Goal: Task Accomplishment & Management: Manage account settings

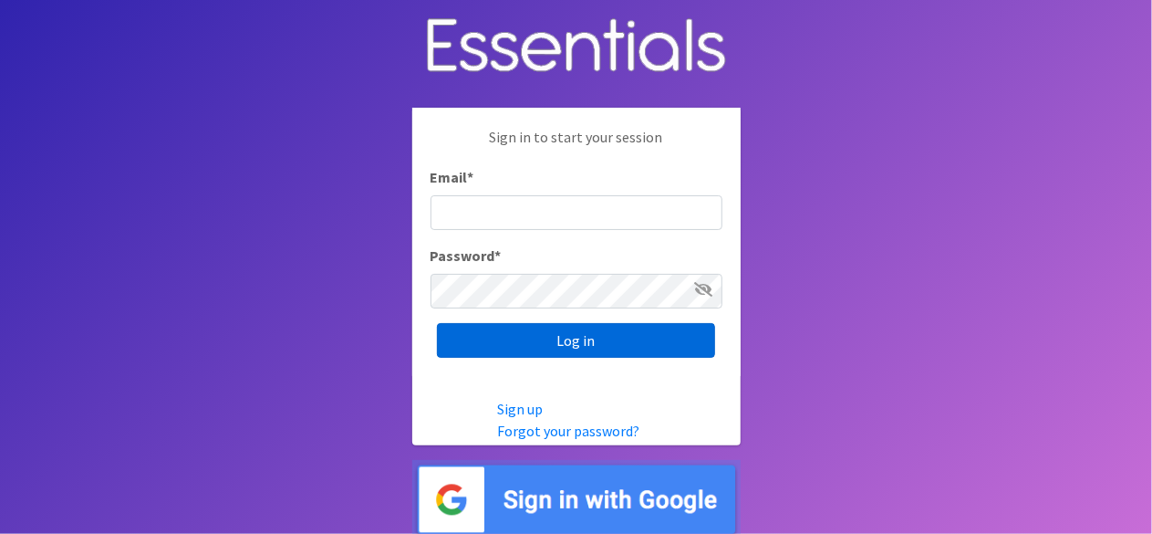
type input "[EMAIL_ADDRESS][DOMAIN_NAME]"
click at [516, 332] on input "Log in" at bounding box center [576, 340] width 278 height 35
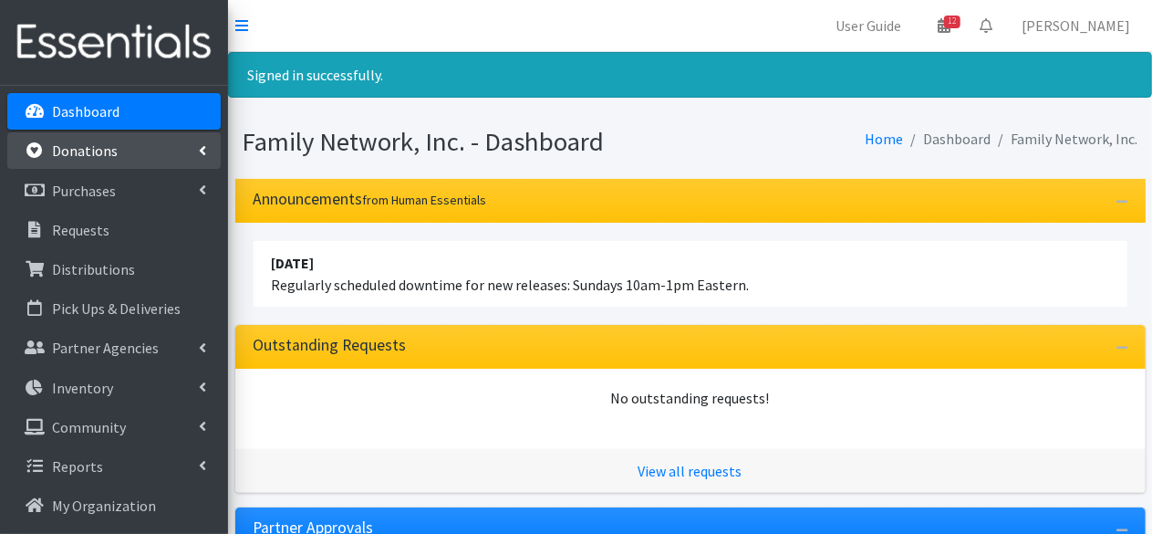
click at [120, 151] on link "Donations" at bounding box center [113, 150] width 213 height 36
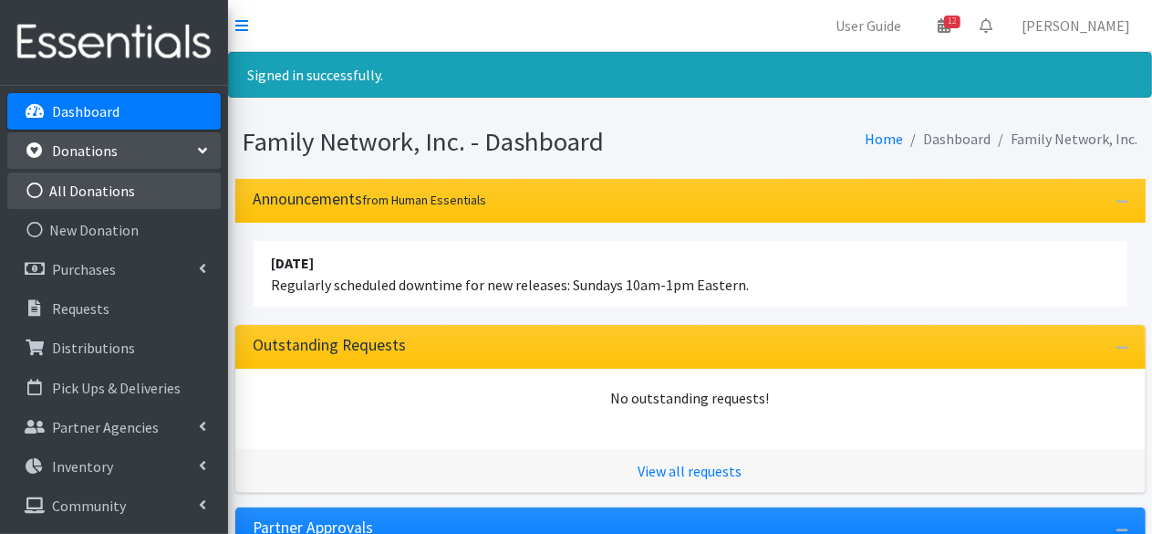
click at [126, 180] on link "All Donations" at bounding box center [113, 190] width 213 height 36
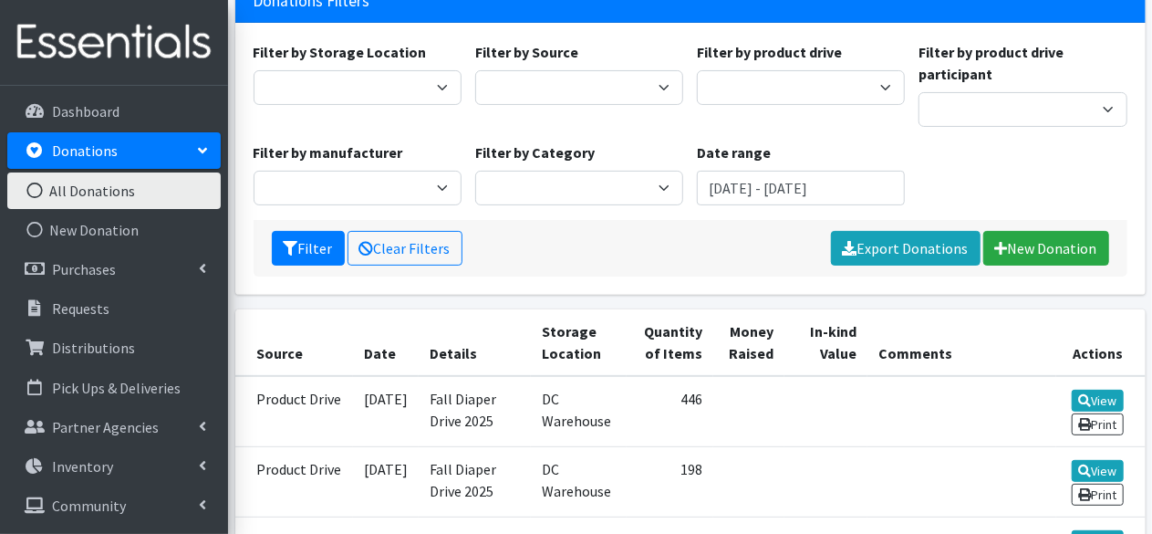
scroll to position [170, 0]
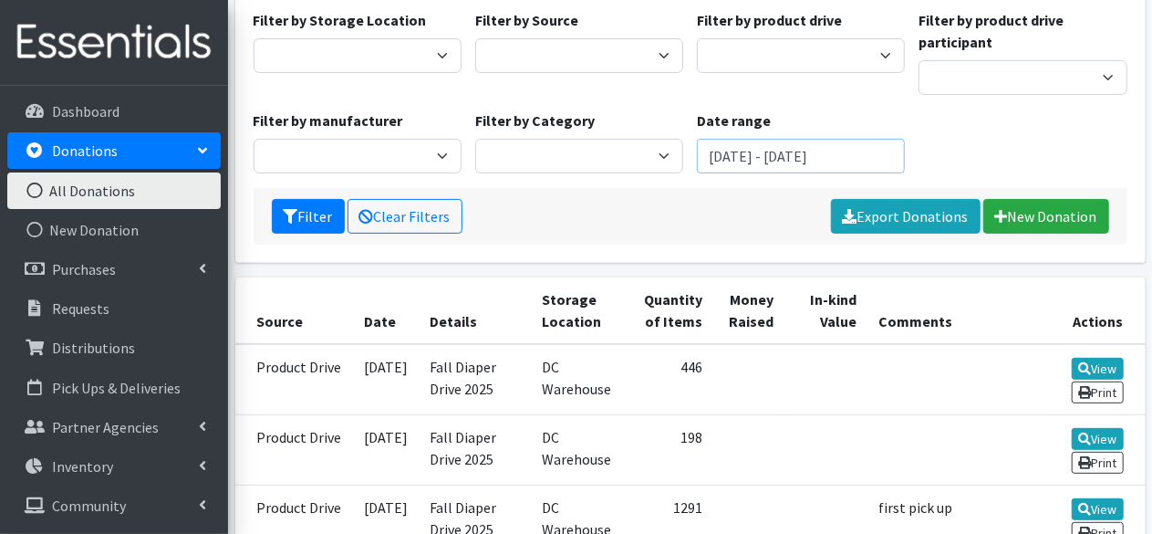
click at [801, 152] on input "August 13, 2025 - November 13, 2025" at bounding box center [801, 156] width 208 height 35
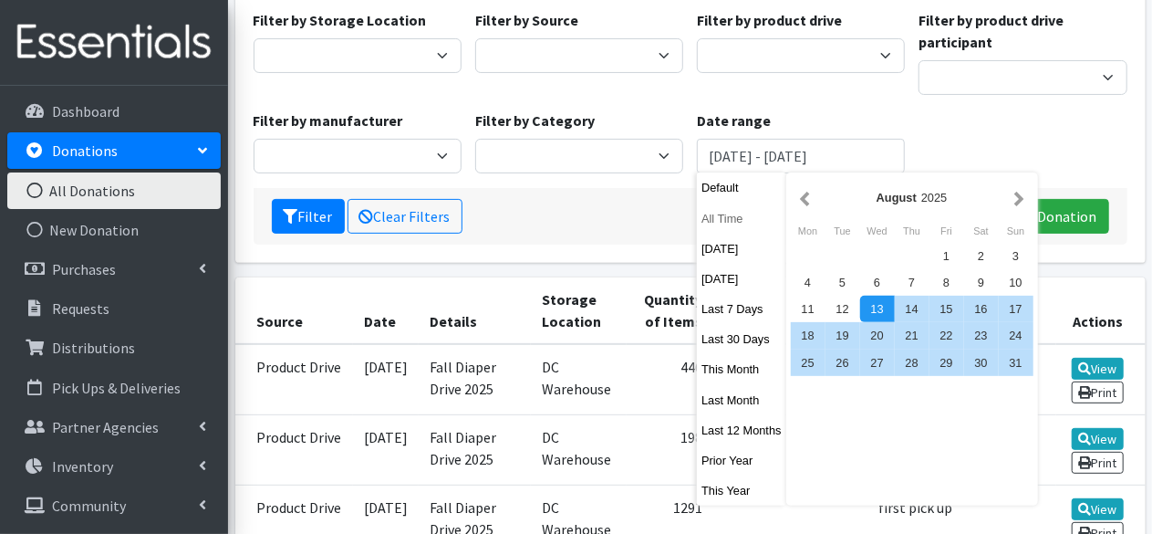
click at [714, 214] on button "All Time" at bounding box center [741, 218] width 89 height 26
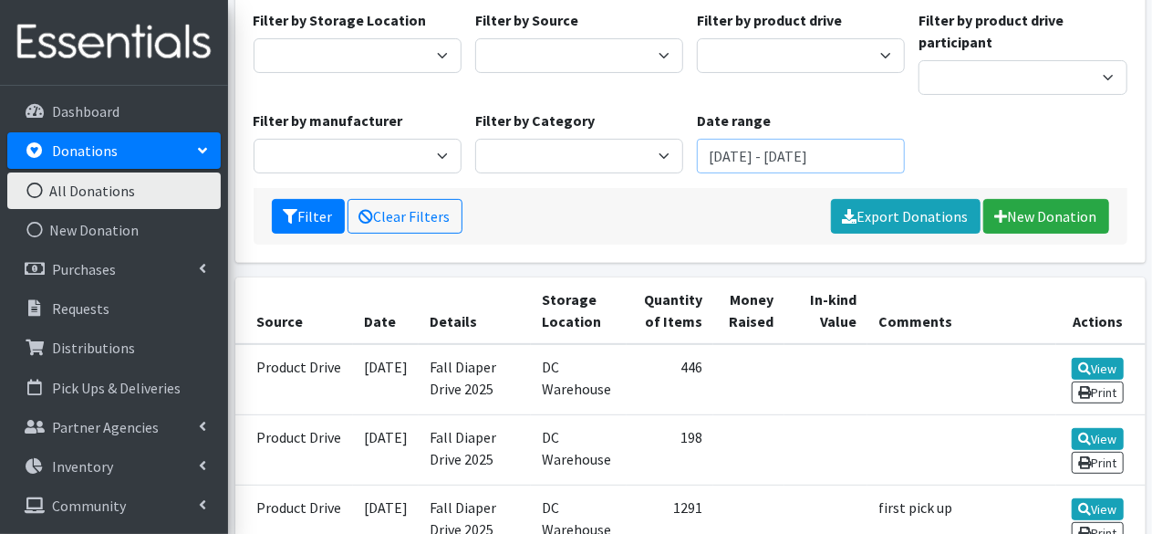
click at [759, 161] on input "October 13, 1925 - October 13, 2026" at bounding box center [801, 156] width 208 height 35
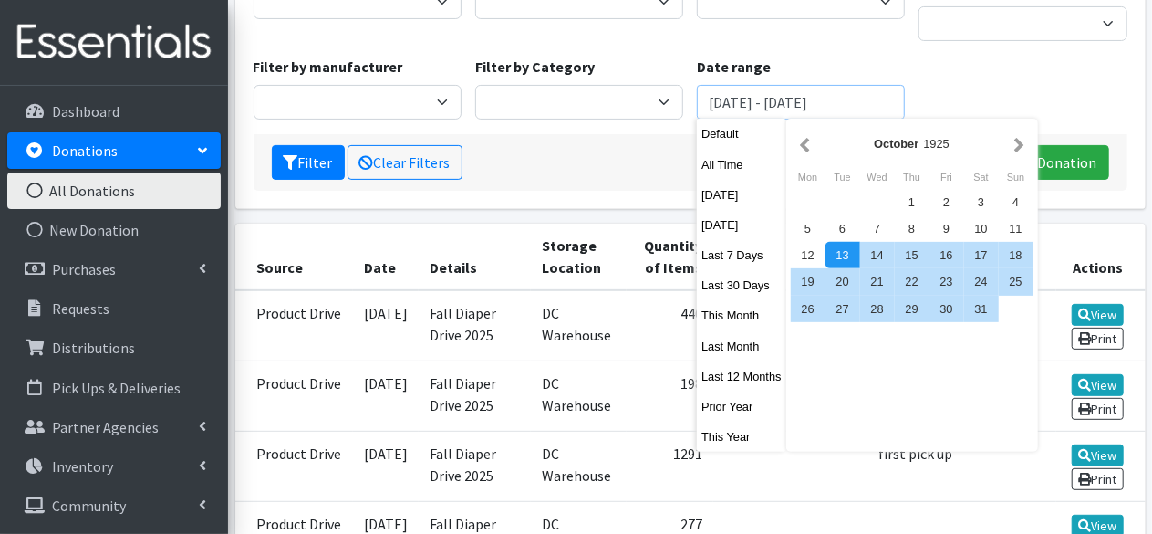
scroll to position [338, 0]
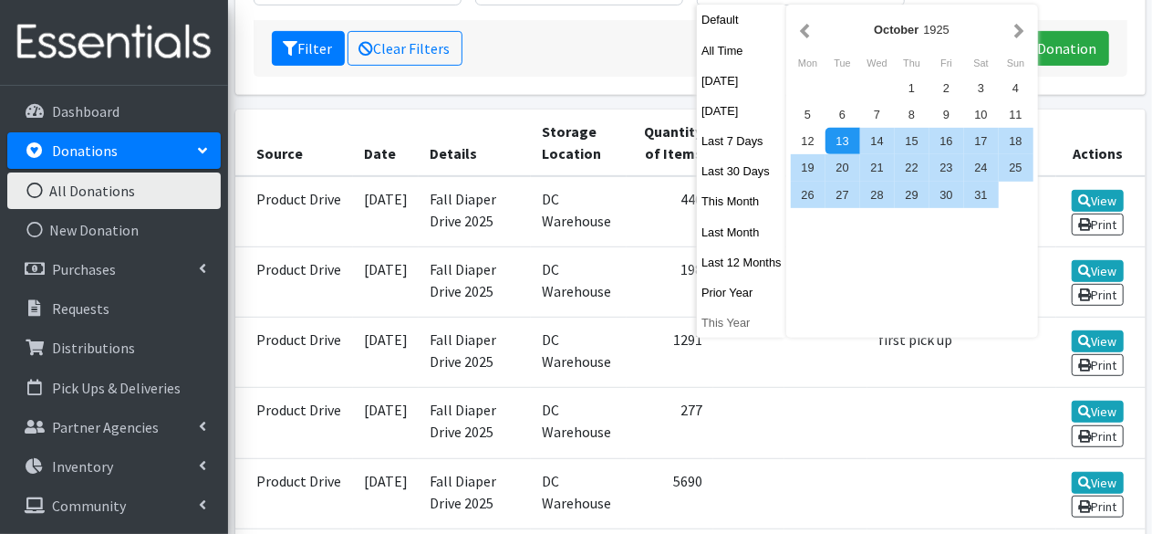
click at [721, 322] on button "This Year" at bounding box center [741, 322] width 89 height 26
type input "[DATE] - [DATE]"
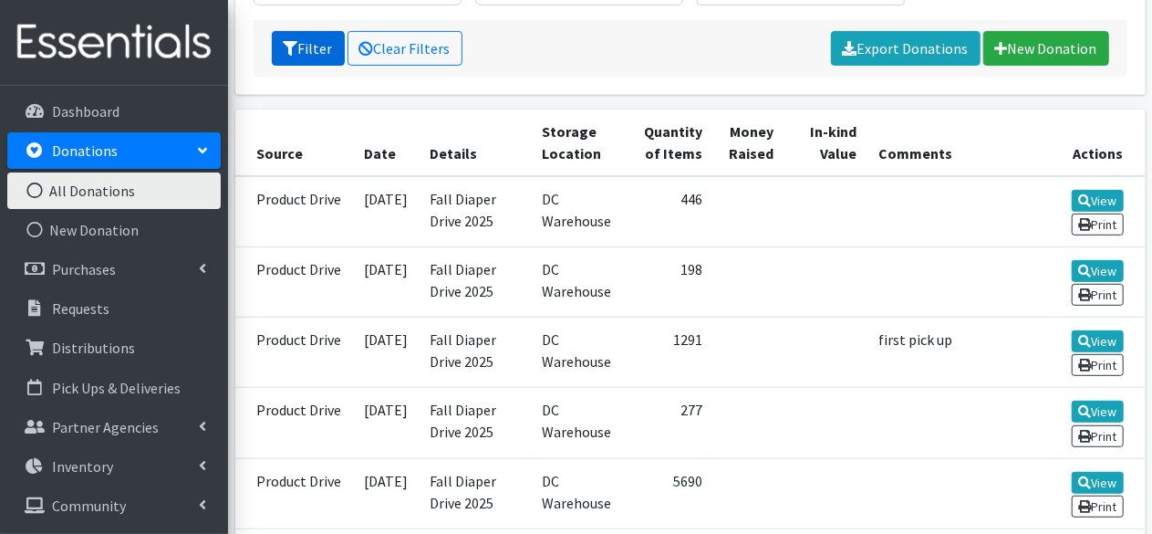
click at [299, 64] on button "Filter" at bounding box center [308, 48] width 73 height 35
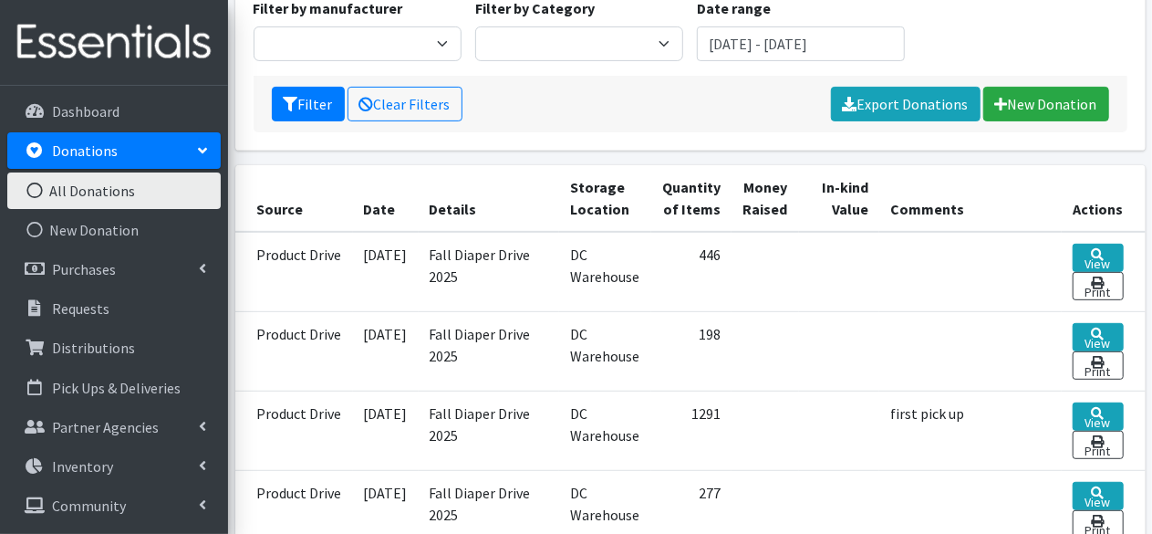
scroll to position [283, 0]
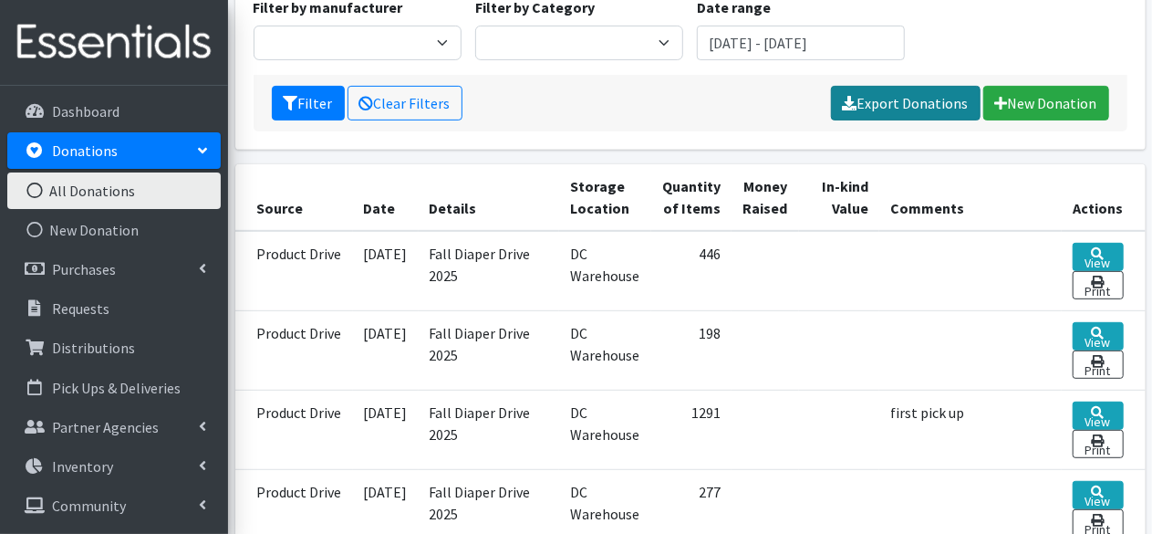
drag, startPoint x: 918, startPoint y: 99, endPoint x: 867, endPoint y: 113, distance: 52.9
click at [867, 113] on link "Export Donations" at bounding box center [906, 103] width 150 height 35
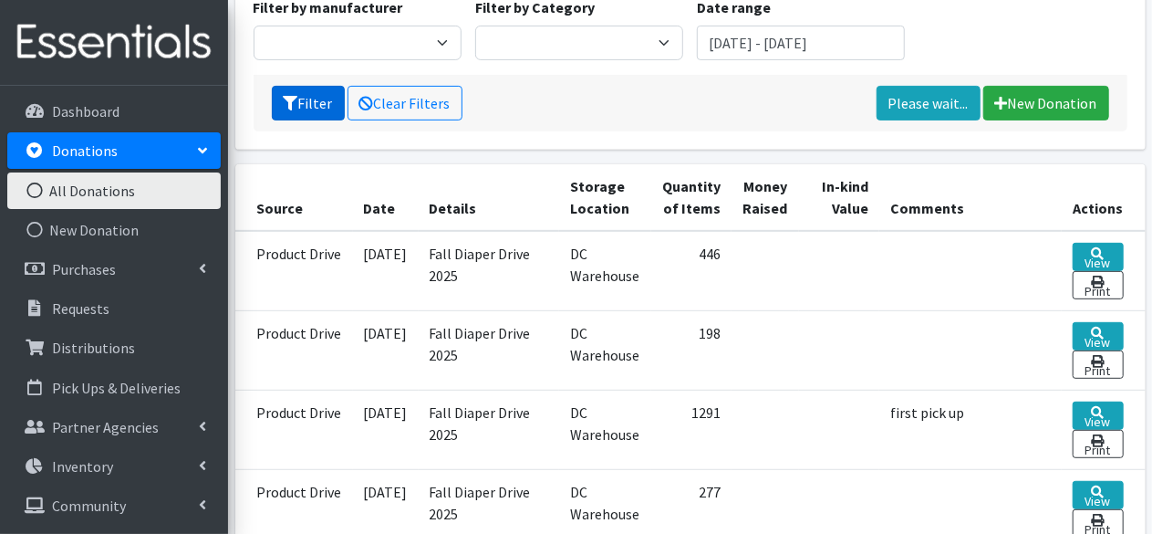
click at [306, 96] on button "Filter" at bounding box center [308, 103] width 73 height 35
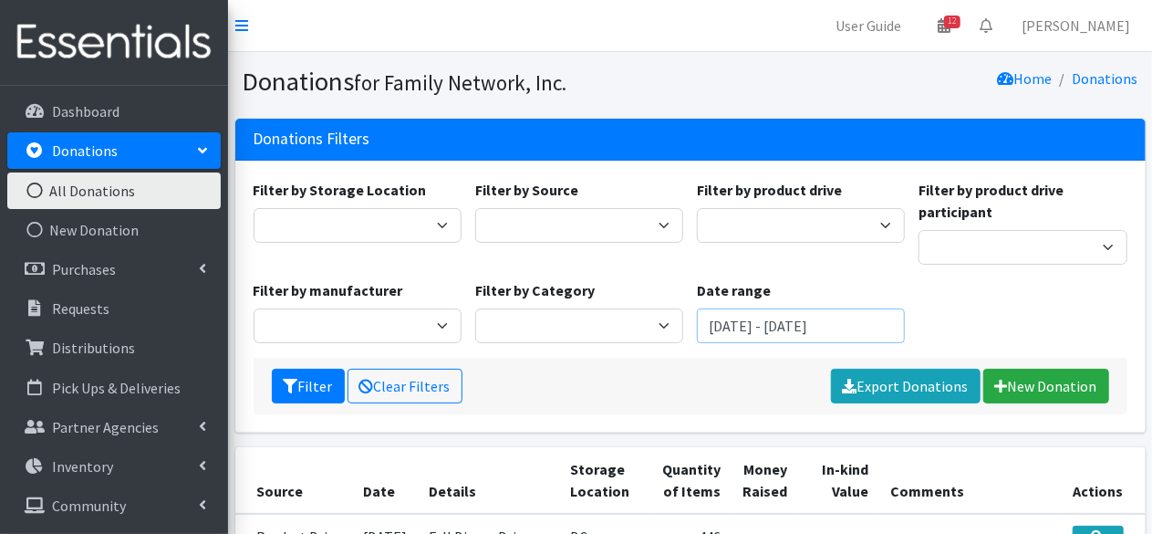
click at [743, 318] on input "January 1, 2025 - December 31, 2025" at bounding box center [801, 325] width 208 height 35
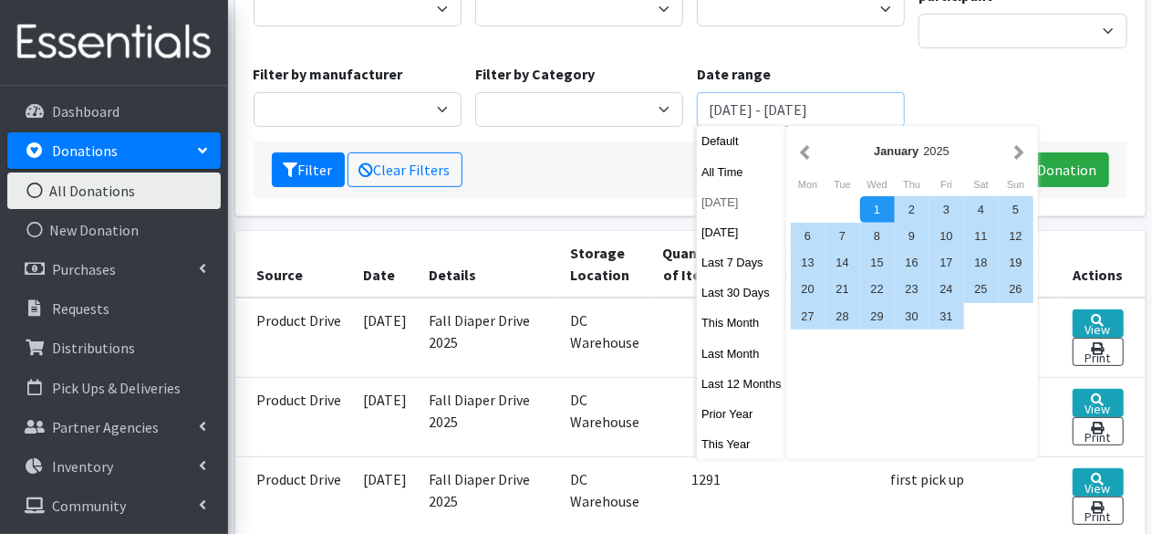
scroll to position [217, 0]
click at [723, 418] on button "Prior Year" at bounding box center [741, 413] width 89 height 26
type input "[DATE] - [DATE]"
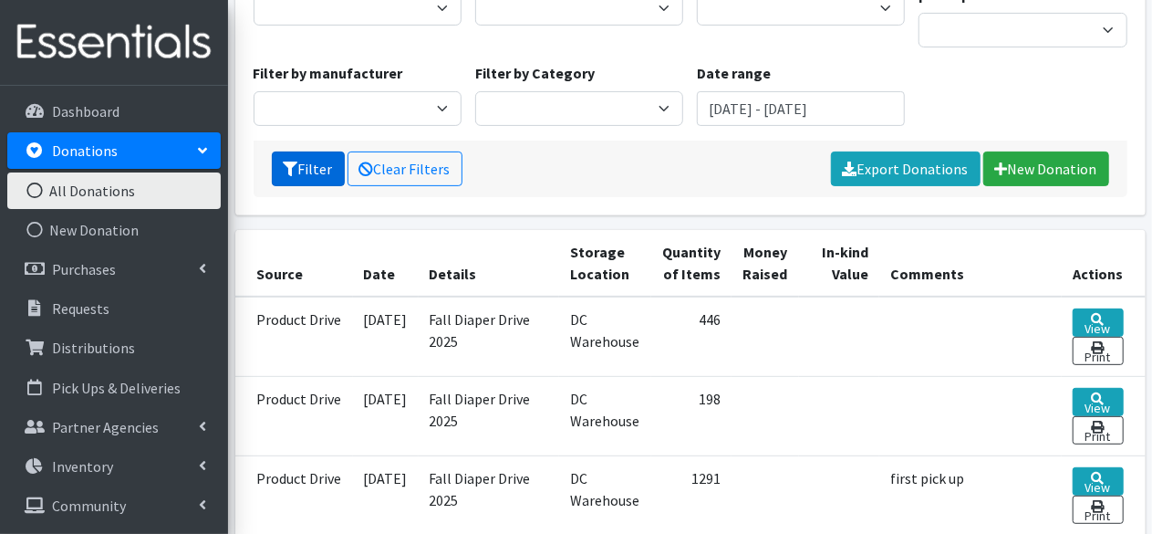
click at [307, 159] on button "Filter" at bounding box center [308, 168] width 73 height 35
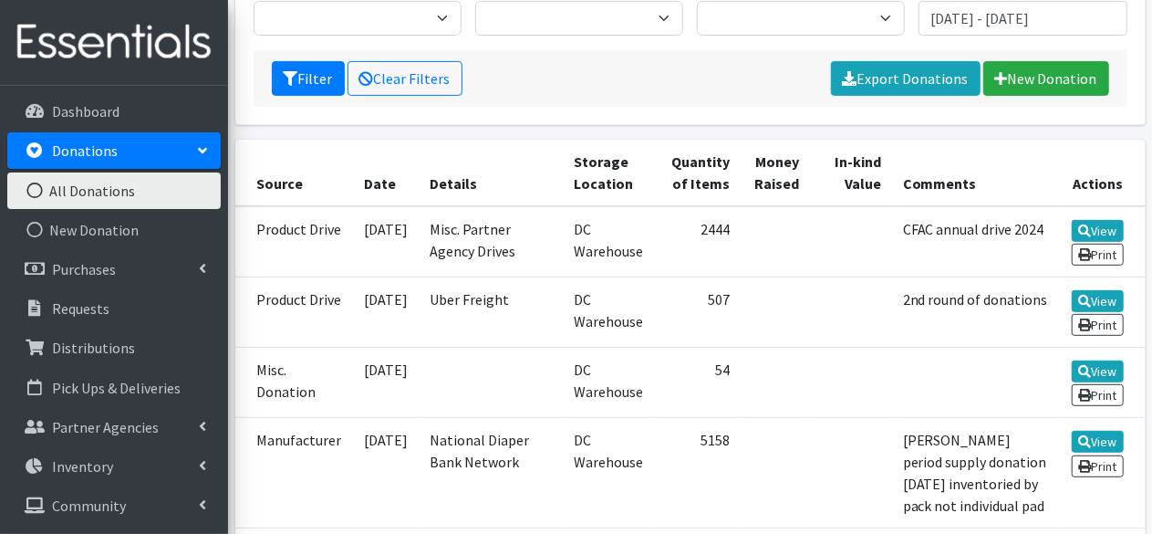
scroll to position [301, 0]
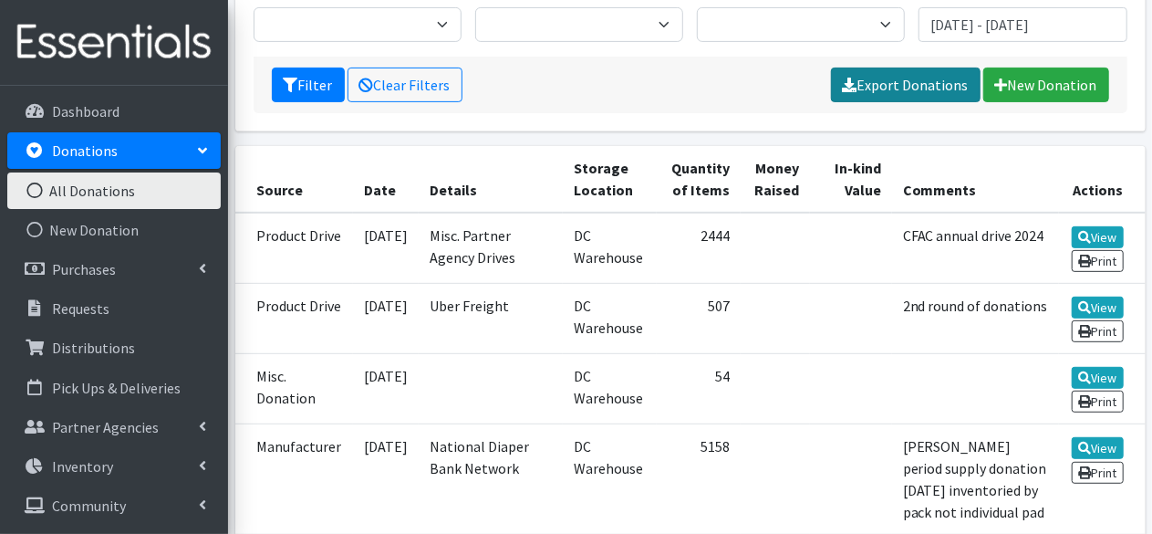
click at [869, 78] on link "Export Donations" at bounding box center [906, 85] width 150 height 35
